Goal: Information Seeking & Learning: Learn about a topic

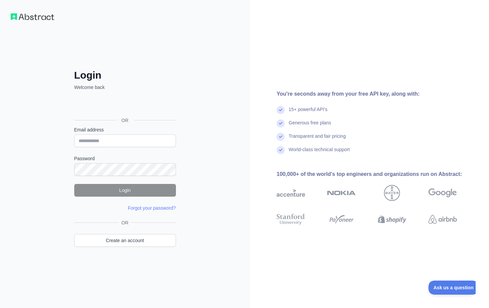
click at [135, 109] on div "Sign in with Google. Opens in new tab" at bounding box center [124, 105] width 100 height 15
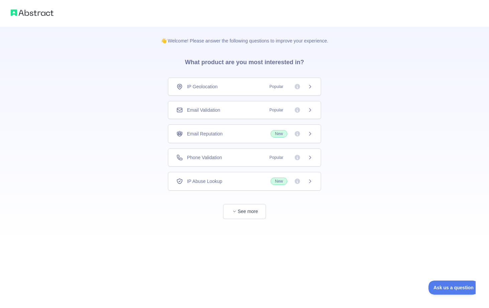
click at [273, 160] on span "Popular" at bounding box center [277, 157] width 22 height 7
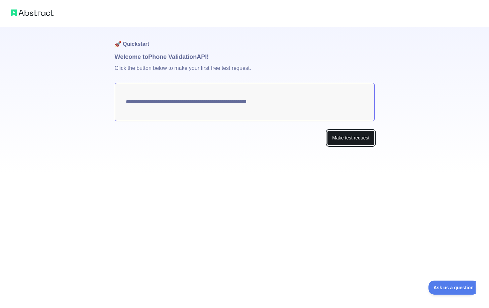
click at [342, 143] on button "Make test request" at bounding box center [350, 138] width 47 height 15
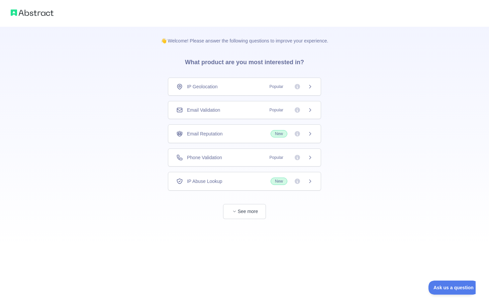
click at [253, 162] on div "Phone Validation Popular" at bounding box center [244, 158] width 153 height 18
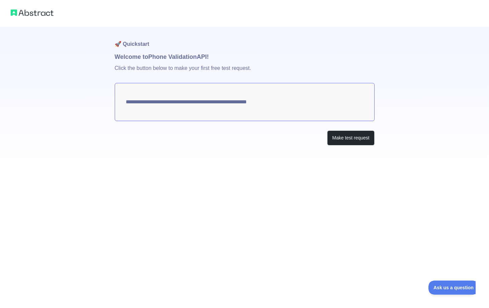
click at [285, 103] on textarea "**********" at bounding box center [245, 102] width 260 height 38
click at [360, 142] on button "Make test request" at bounding box center [350, 138] width 47 height 15
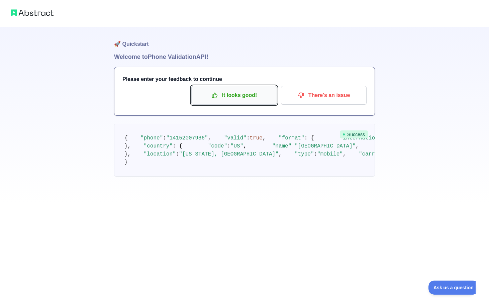
click at [254, 104] on button "It looks good!" at bounding box center [235, 95] width 86 height 19
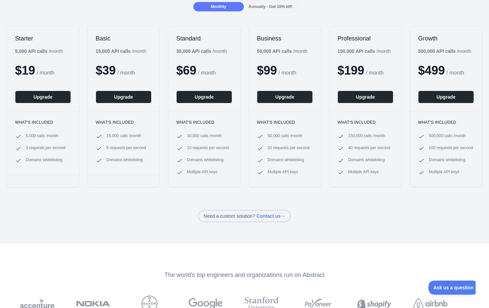
scroll to position [40, 0]
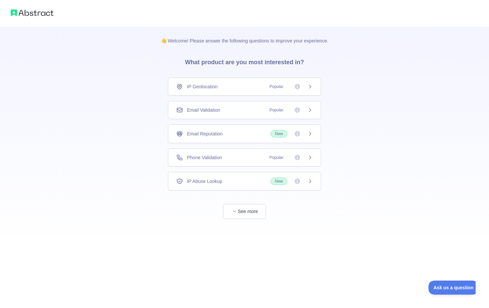
click at [231, 108] on div "Email Validation Popular" at bounding box center [244, 110] width 137 height 7
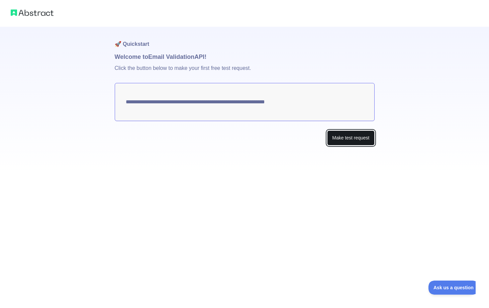
click at [354, 139] on button "Make test request" at bounding box center [350, 138] width 47 height 15
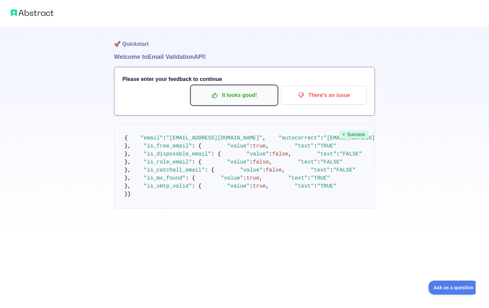
click at [254, 97] on p "It looks good!" at bounding box center [235, 95] width 76 height 11
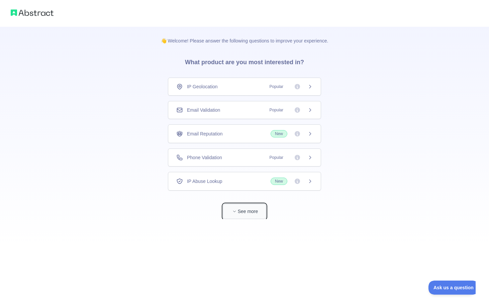
click at [248, 214] on button "See more" at bounding box center [244, 211] width 43 height 15
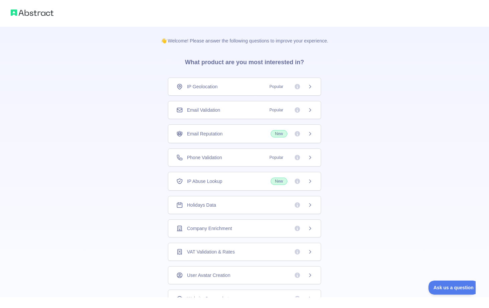
click at [245, 84] on div "IP Geolocation Popular" at bounding box center [244, 86] width 137 height 7
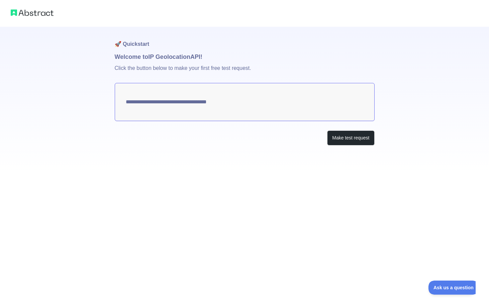
type textarea "**********"
click at [340, 138] on button "Make test request" at bounding box center [350, 138] width 47 height 15
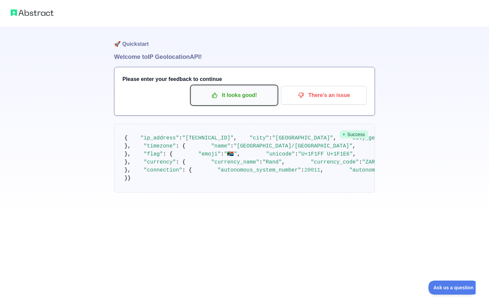
click at [266, 98] on p "It looks good!" at bounding box center [235, 95] width 76 height 11
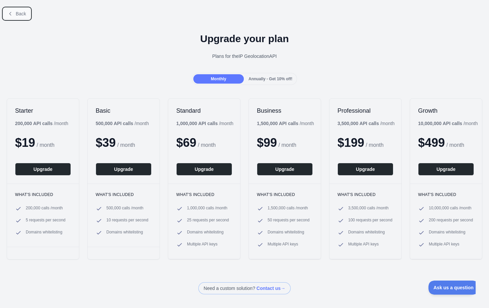
click at [21, 14] on span "Back" at bounding box center [21, 13] width 10 height 5
